Goal: Information Seeking & Learning: Learn about a topic

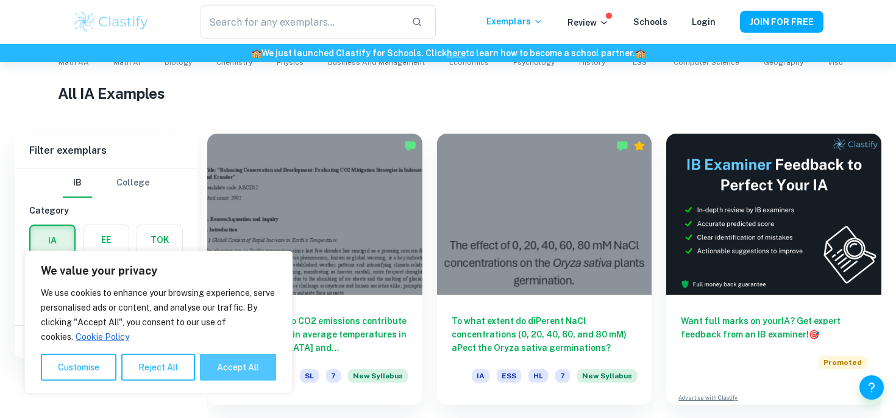
scroll to position [322, 0]
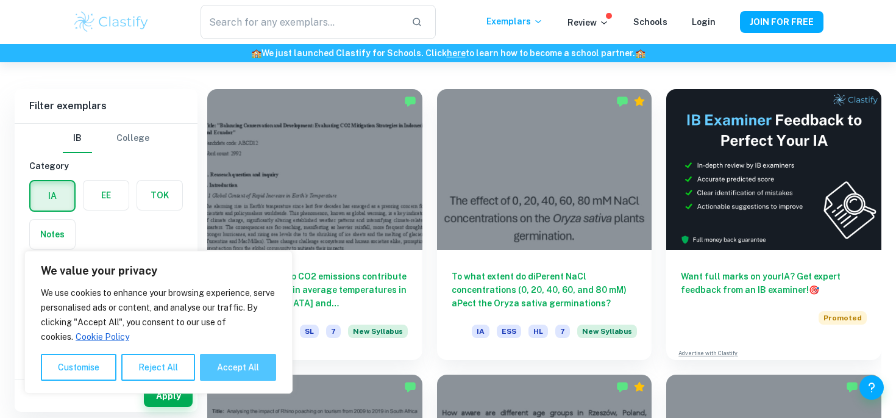
click at [248, 370] on button "Accept All" at bounding box center [238, 367] width 76 height 27
checkbox input "true"
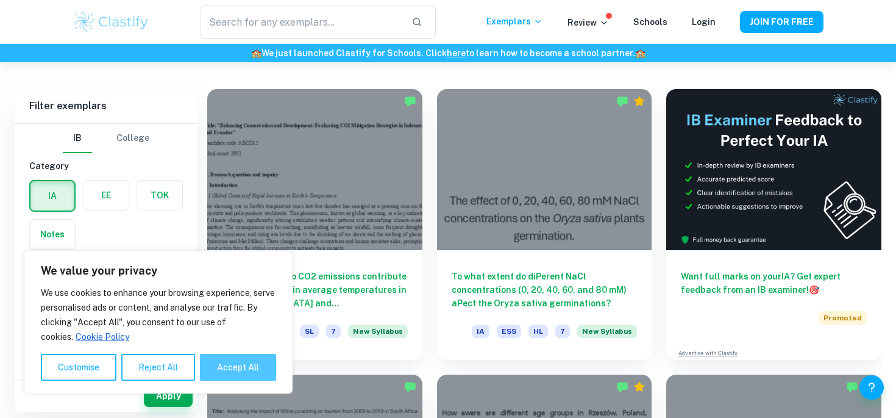
checkbox input "true"
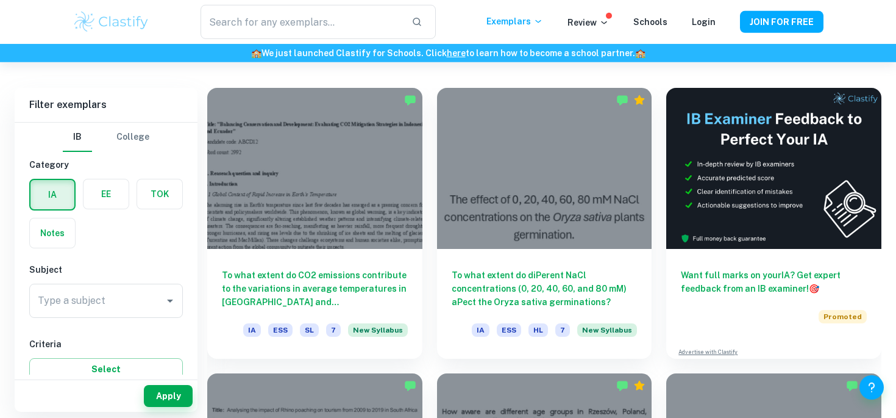
scroll to position [320, 0]
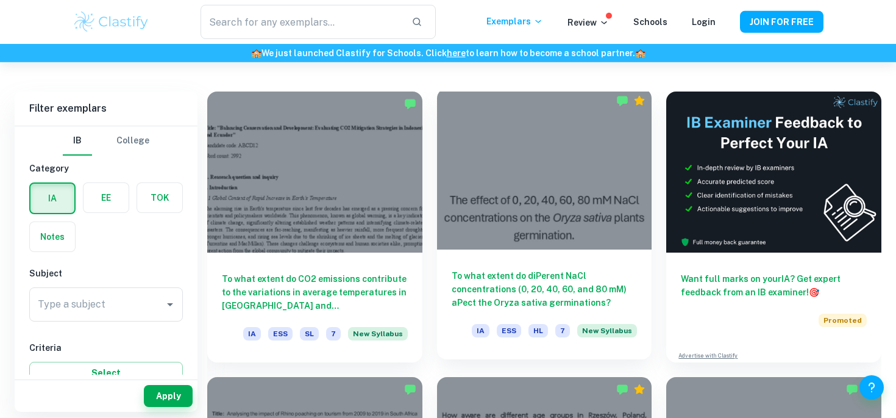
click at [621, 251] on div "To what extent do diPerent NaCl concentrations (0, 20, 40, 60, and 80 mM) aPect…" at bounding box center [544, 304] width 215 height 110
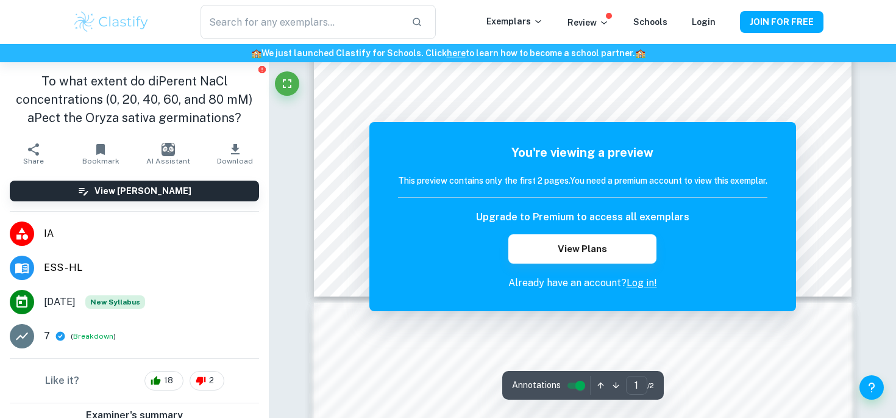
scroll to position [537, 0]
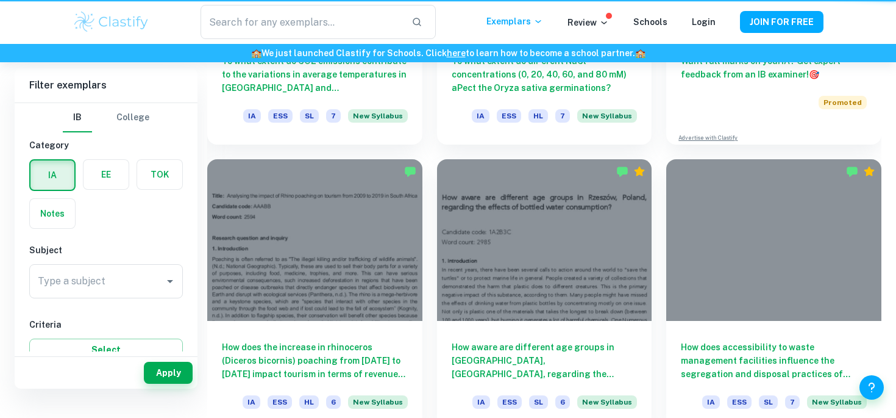
scroll to position [320, 0]
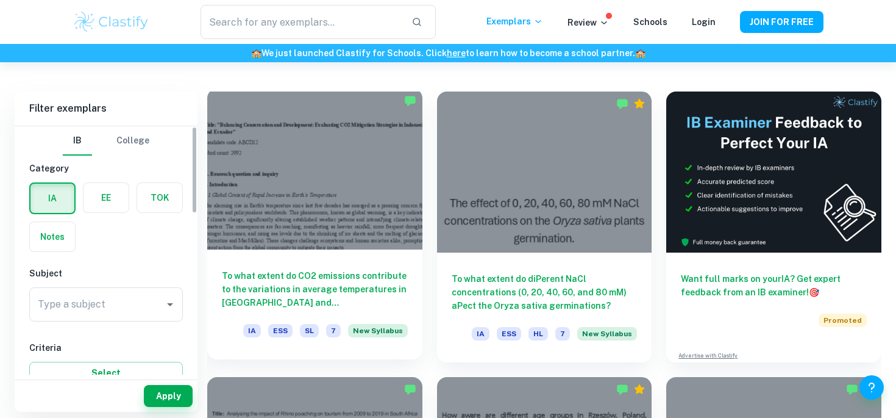
click at [343, 238] on div at bounding box center [314, 168] width 215 height 161
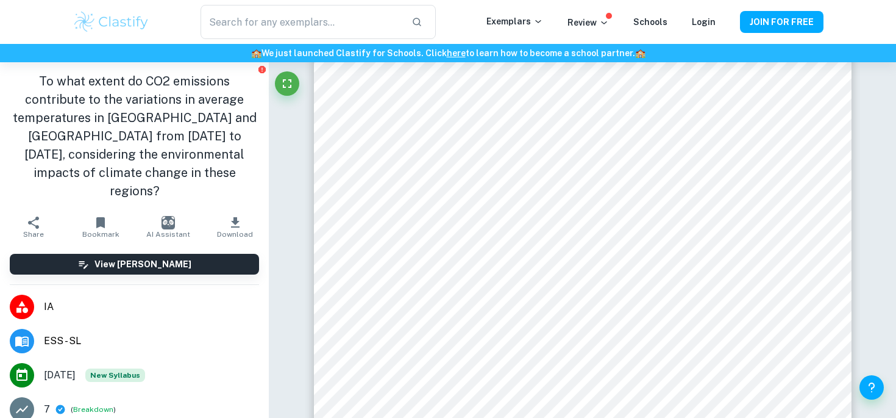
scroll to position [9827, 0]
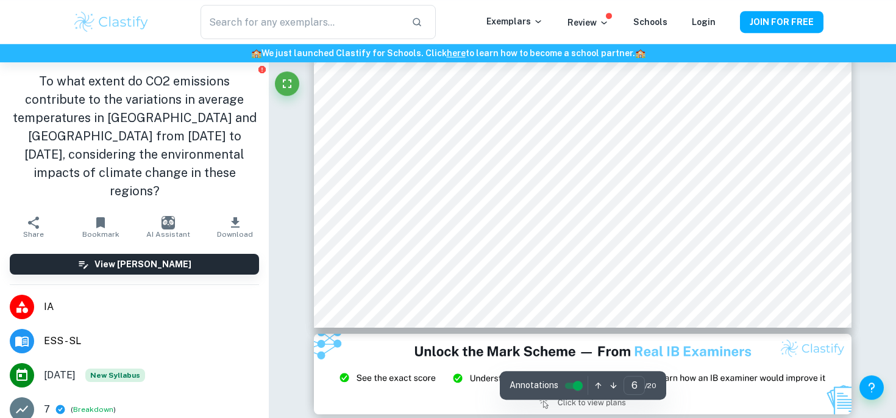
type input "1"
